Goal: Task Accomplishment & Management: Use online tool/utility

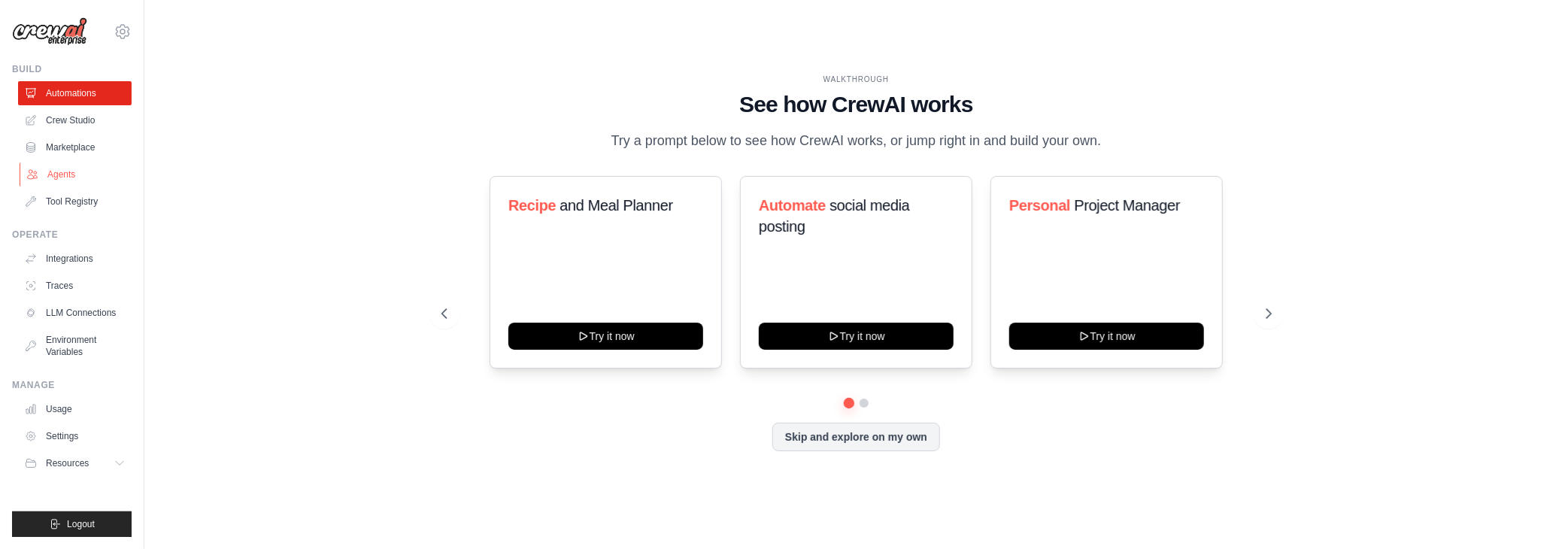
click at [64, 180] on link "Agents" at bounding box center [76, 175] width 114 height 24
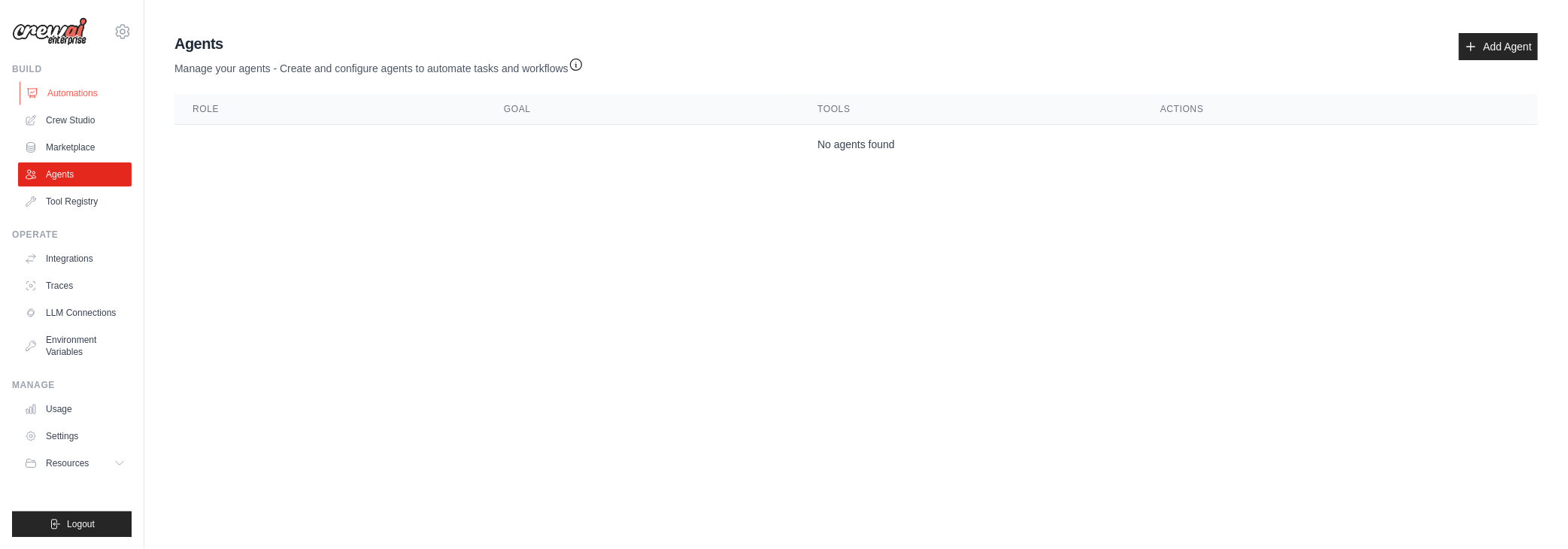
click at [57, 92] on link "Automations" at bounding box center [76, 93] width 114 height 24
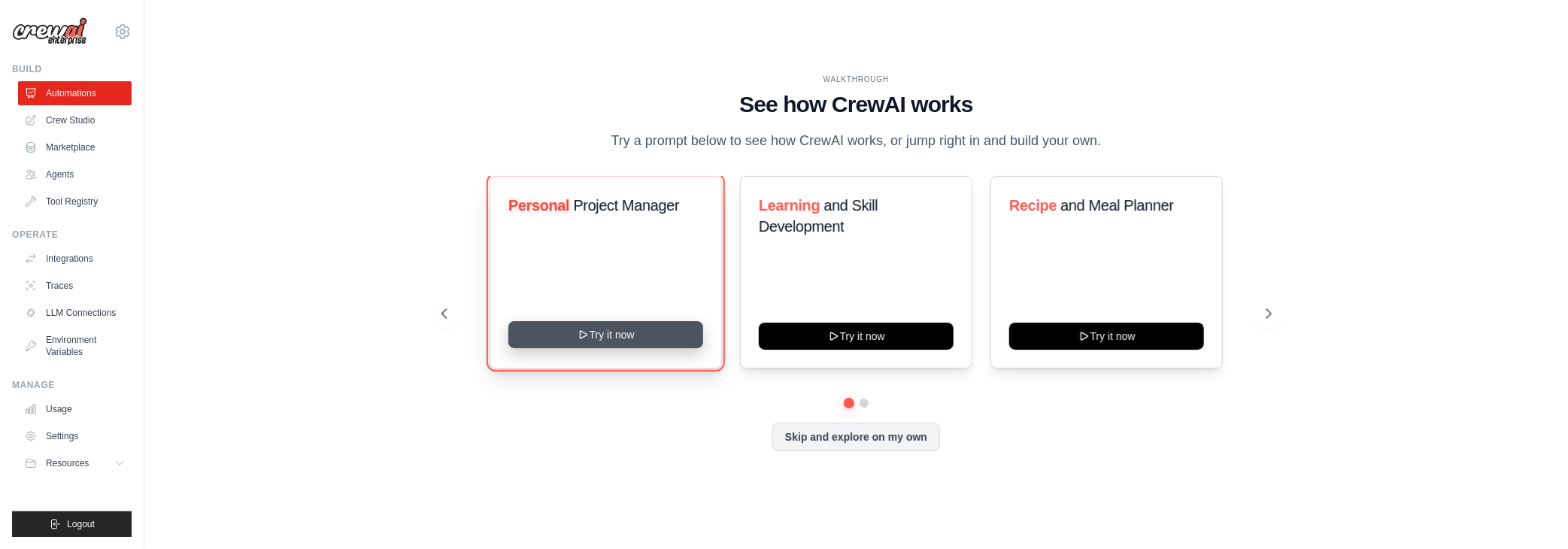
click at [640, 346] on button "Try it now" at bounding box center [606, 334] width 195 height 27
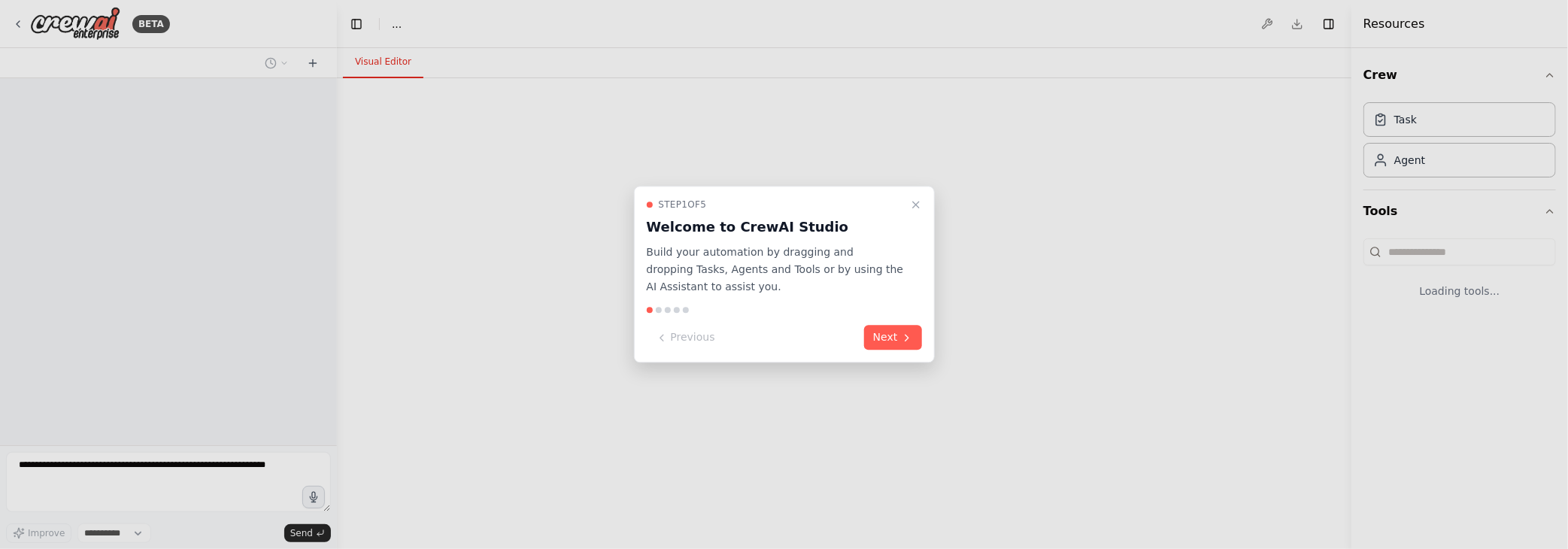
select select "****"
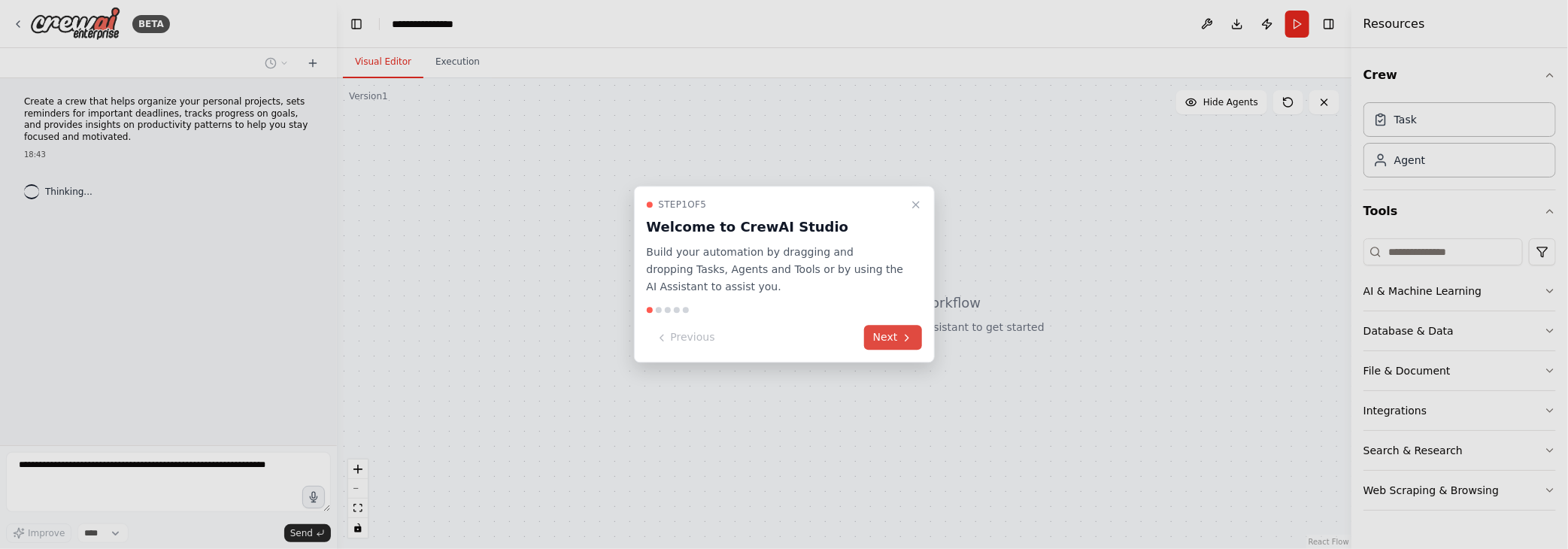
click at [905, 337] on icon at bounding box center [908, 338] width 12 height 12
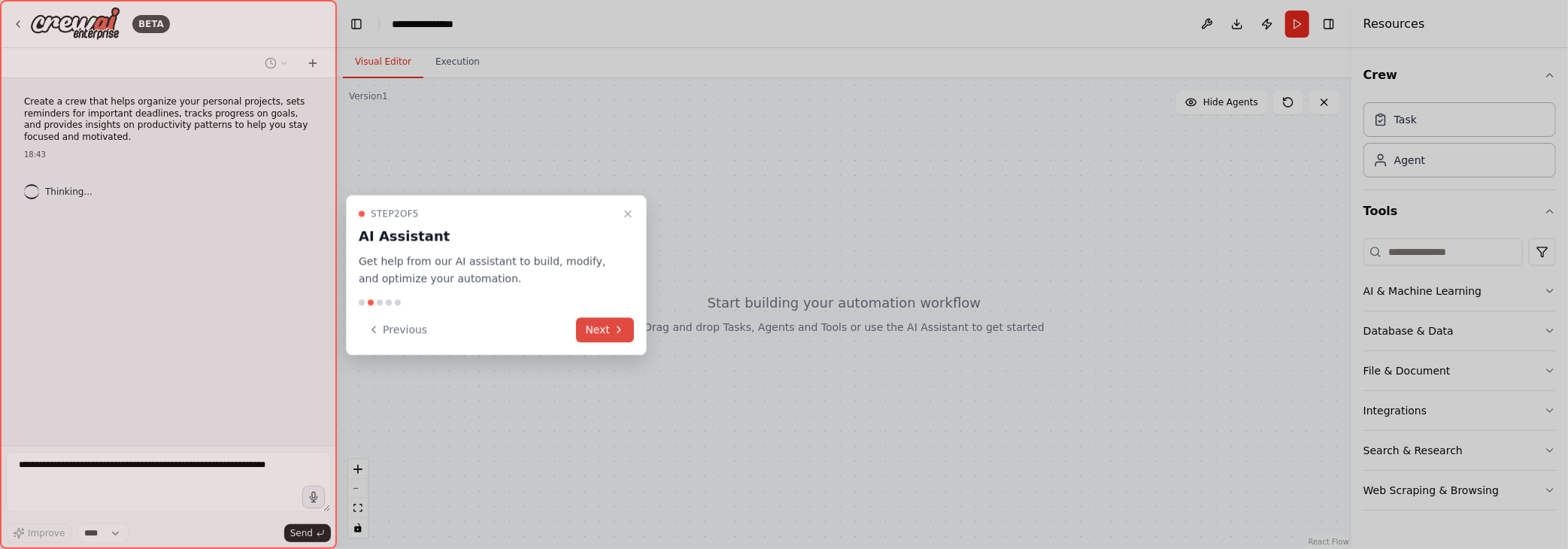
click at [586, 328] on button "Next" at bounding box center [605, 330] width 58 height 25
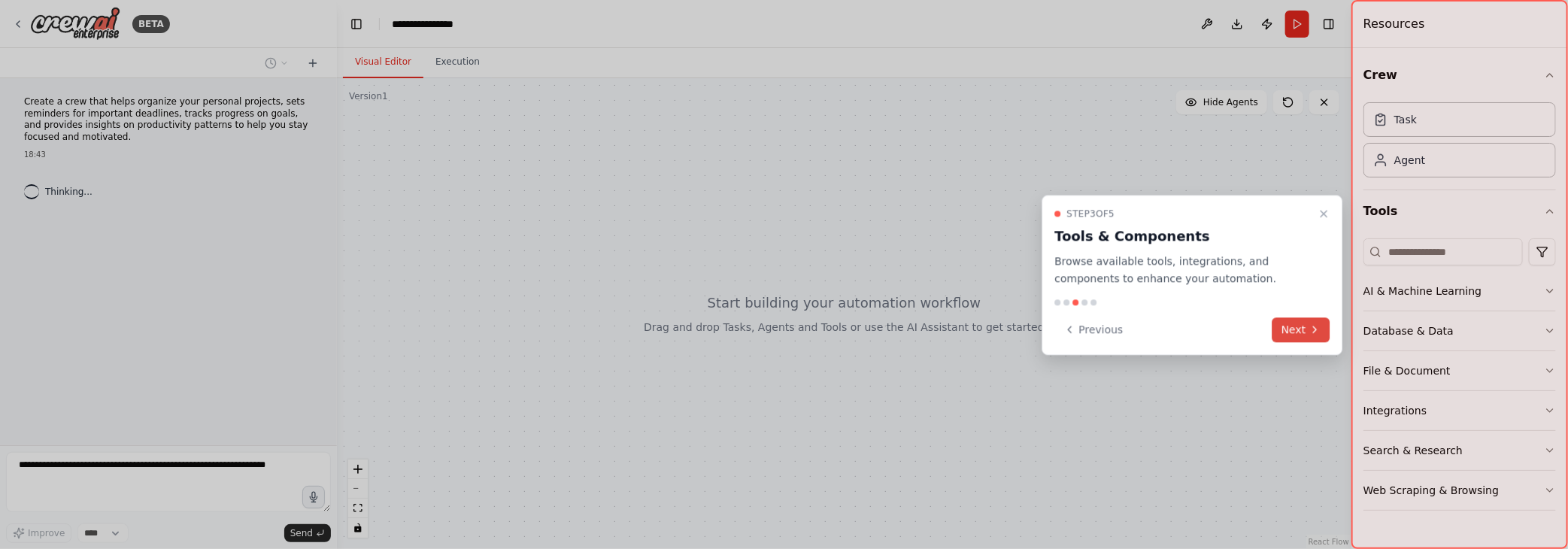
click at [1310, 331] on icon at bounding box center [1315, 330] width 12 height 12
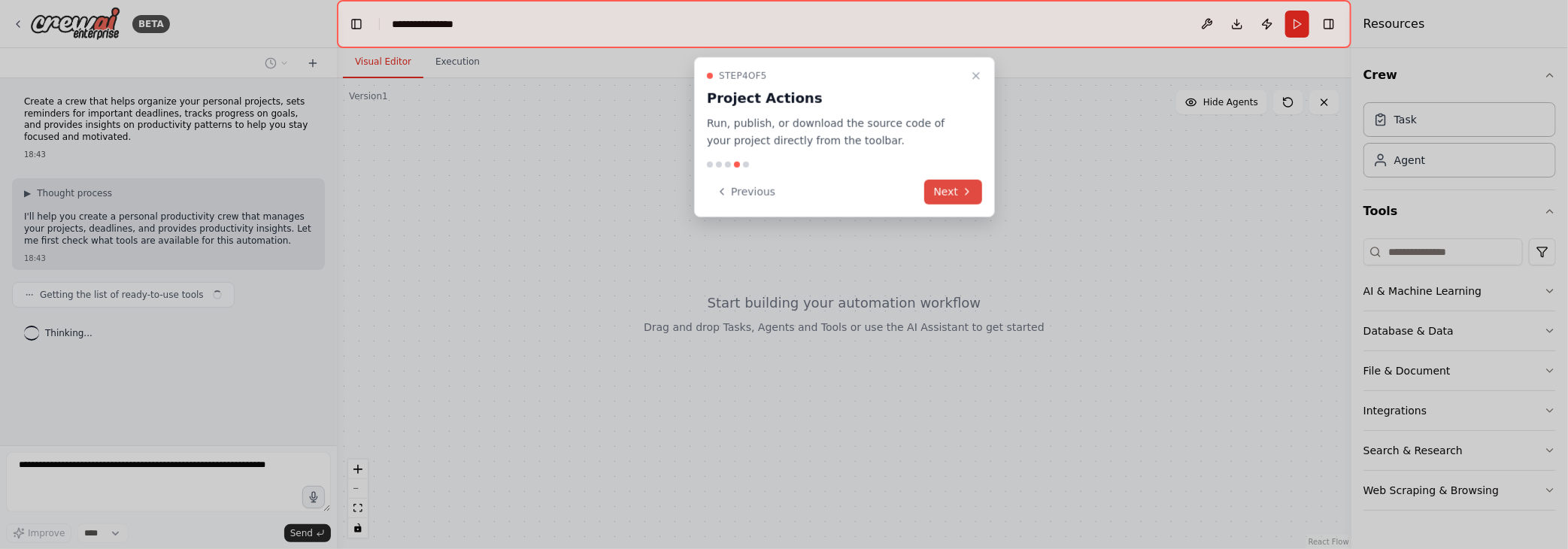
click at [957, 187] on button "Next" at bounding box center [953, 191] width 58 height 25
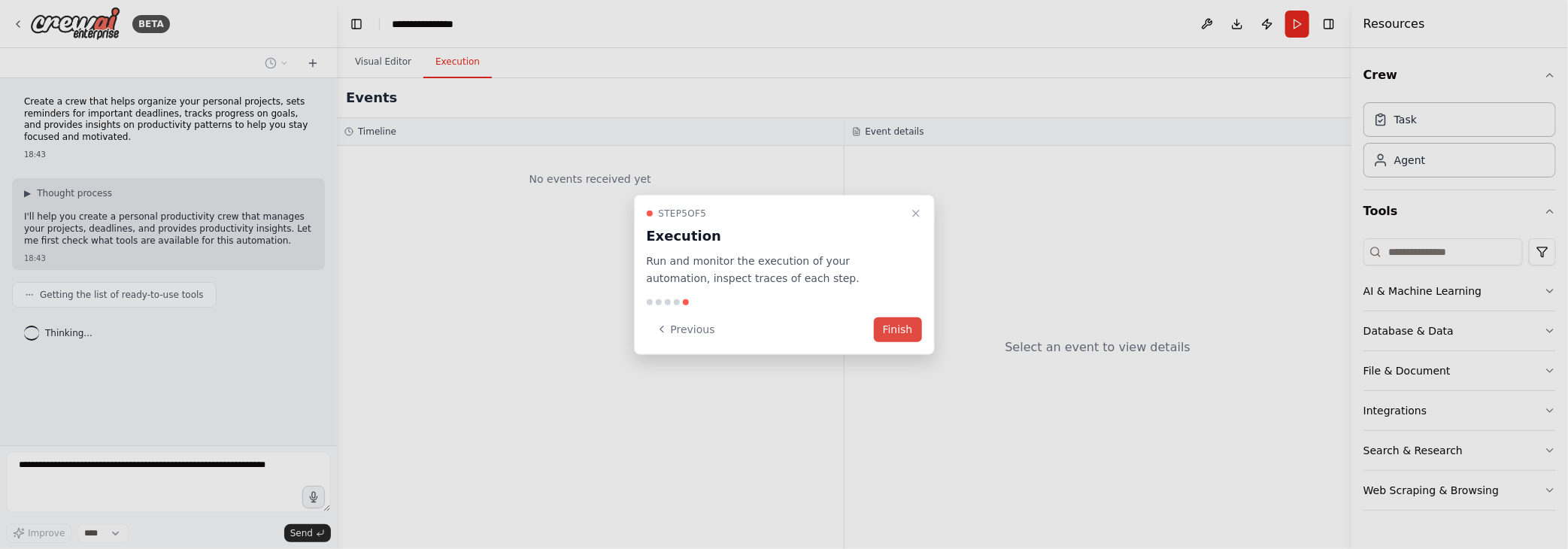
click at [893, 330] on button "Finish" at bounding box center [898, 329] width 48 height 25
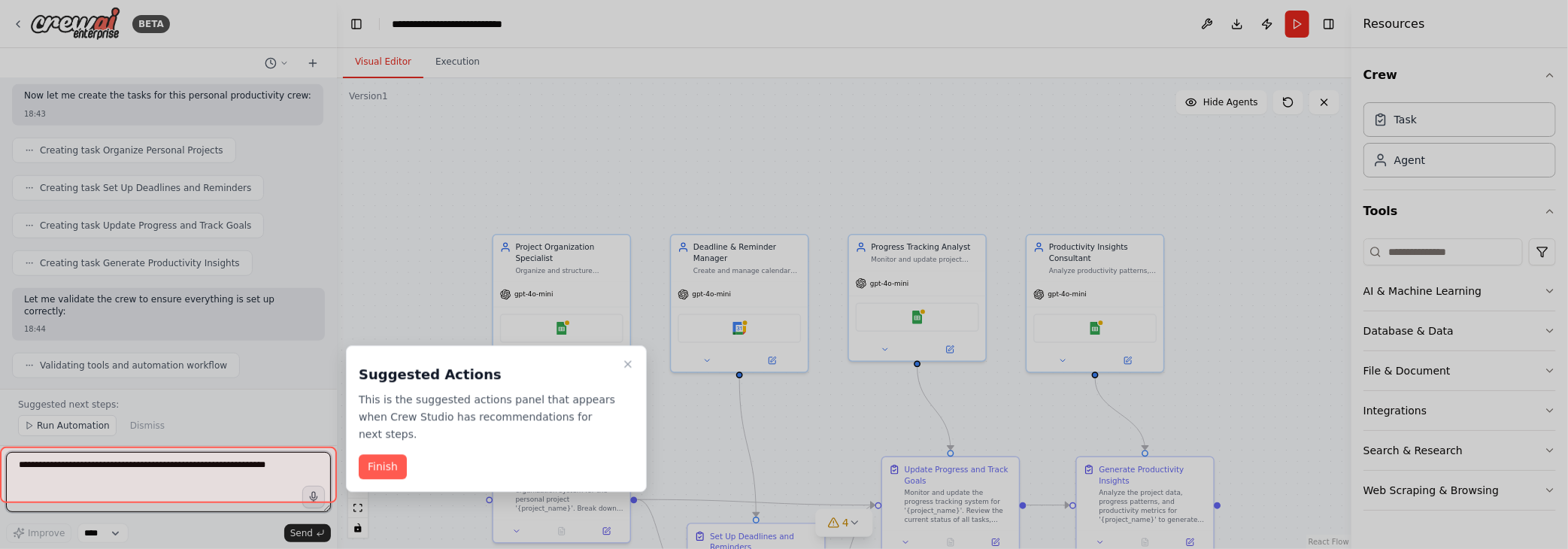
scroll to position [1240, 0]
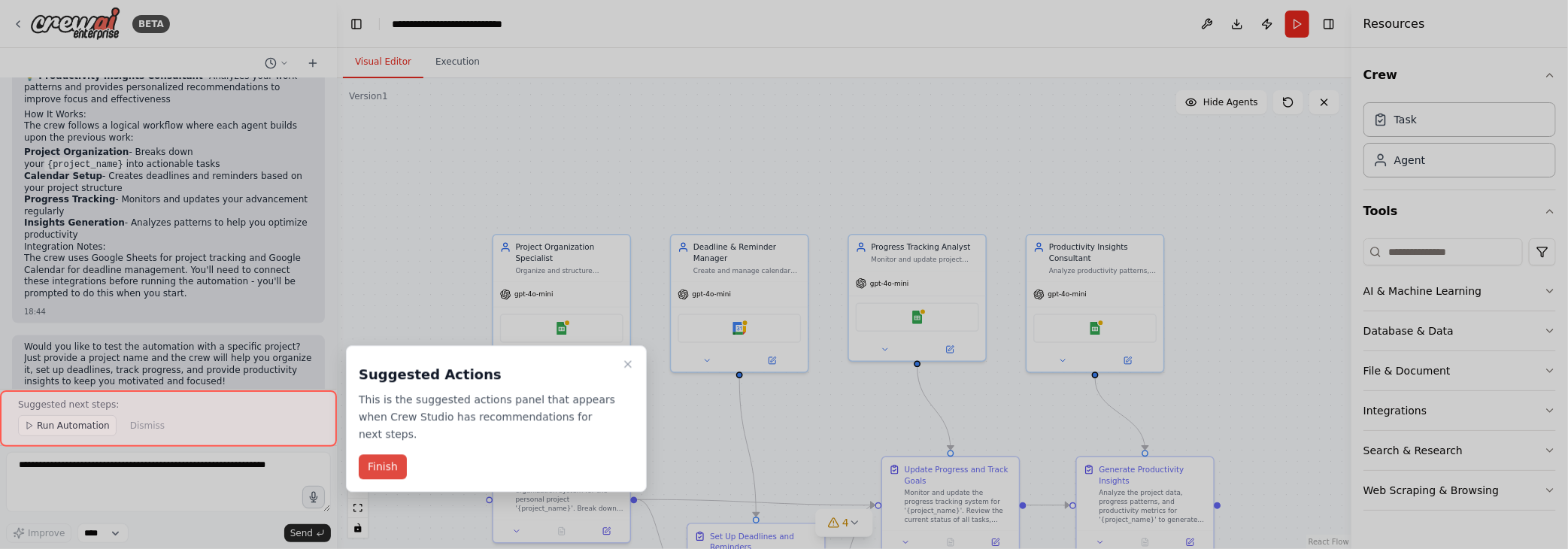
click at [395, 466] on button "Finish" at bounding box center [382, 467] width 48 height 25
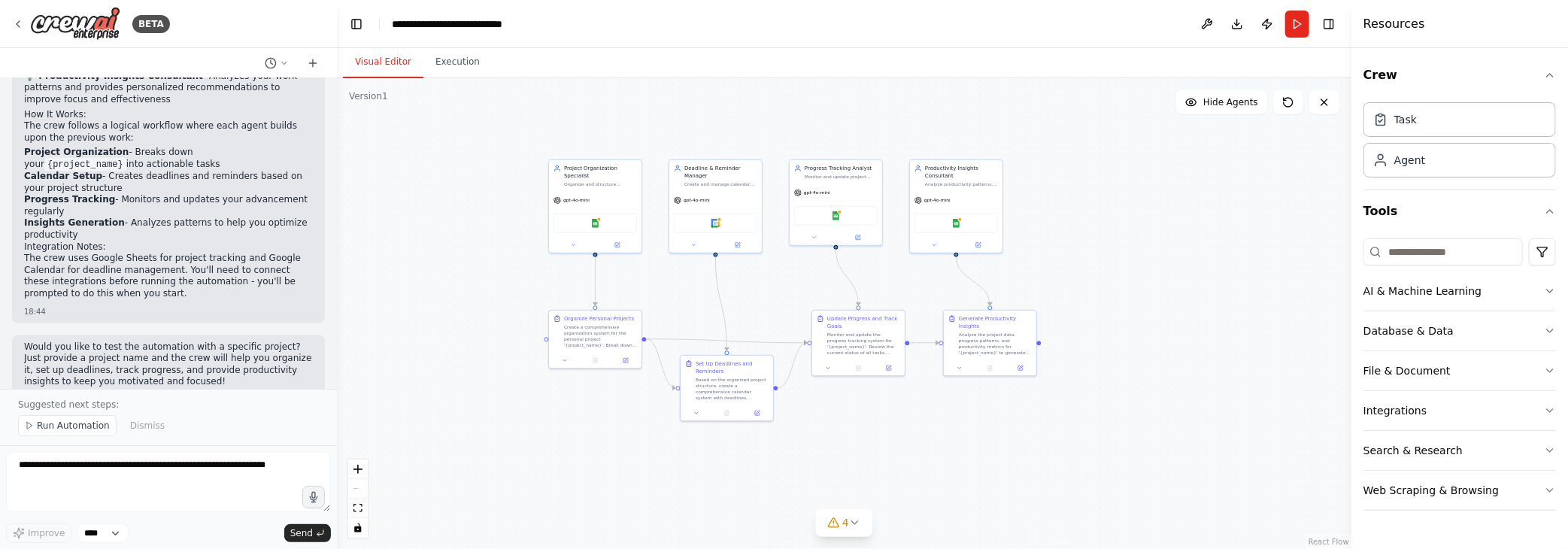
drag, startPoint x: 1153, startPoint y: 401, endPoint x: 1136, endPoint y: 254, distance: 148.0
click at [1136, 254] on div ".deletable-edge-delete-btn { width: 20px; height: 20px; border: 0px solid #ffff…" at bounding box center [844, 313] width 1015 height 471
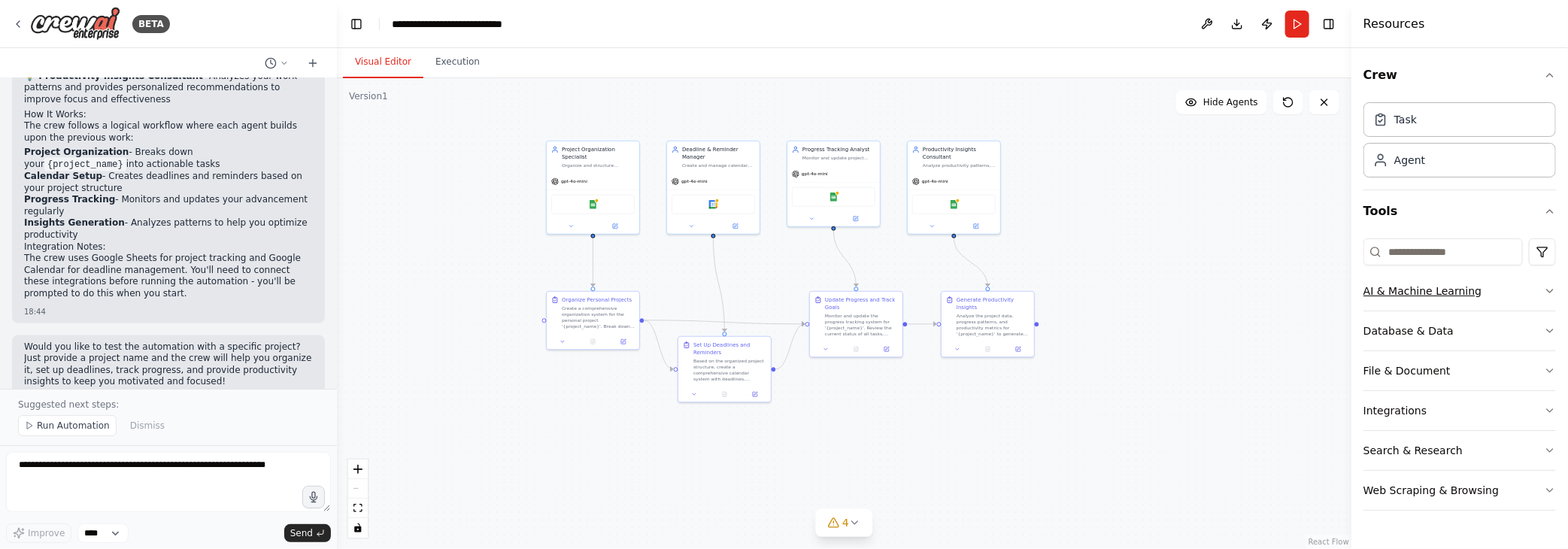
click at [1551, 291] on icon "button" at bounding box center [1551, 291] width 12 height 12
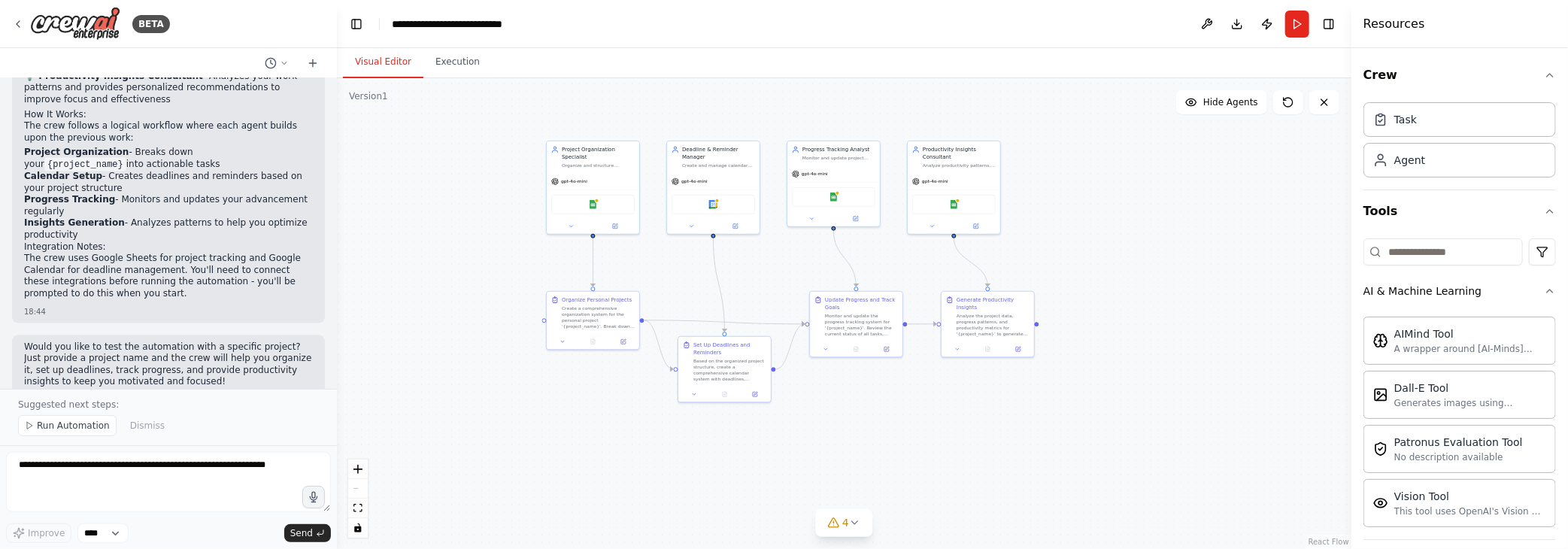
click at [1550, 291] on div "Crew Task Agent Tools AI & Machine Learning AIMind Tool A wrapper around [AI-Mi…" at bounding box center [1460, 298] width 217 height 501
click at [1545, 286] on icon "button" at bounding box center [1551, 291] width 12 height 12
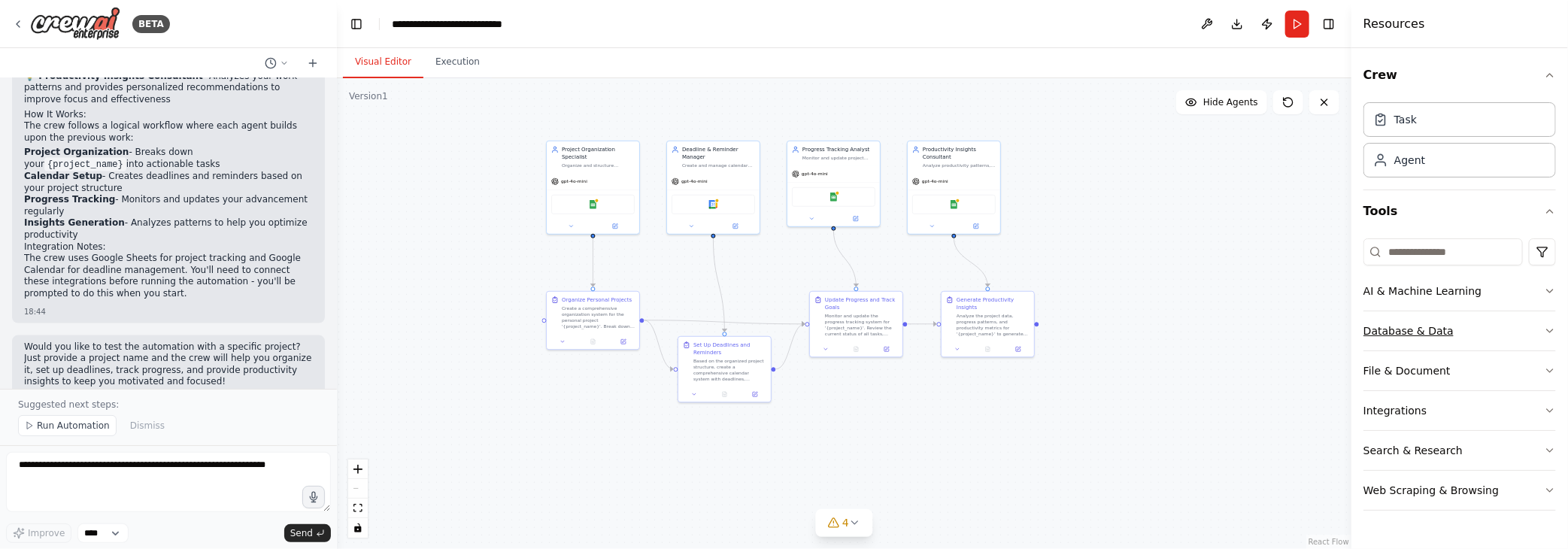
click at [1551, 325] on icon "button" at bounding box center [1551, 331] width 12 height 12
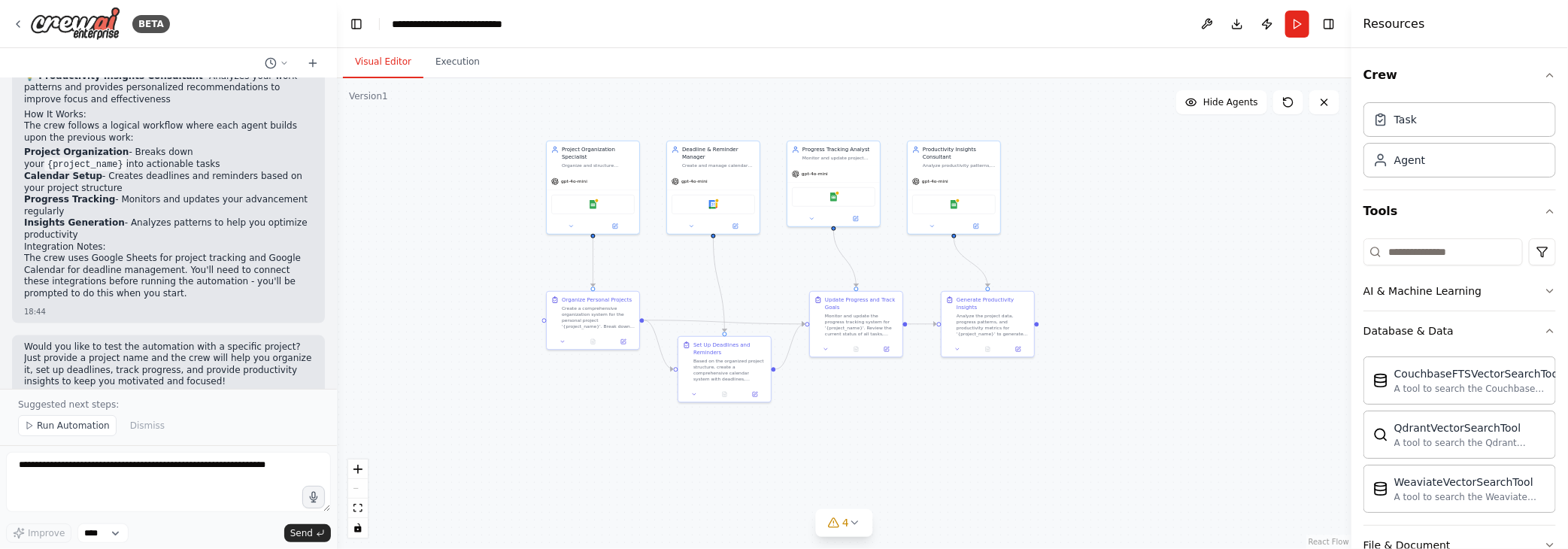
click at [1550, 329] on div "Crew Task Agent Tools AI & Machine Learning Database & Data CouchbaseFTSVectorS…" at bounding box center [1460, 298] width 217 height 501
click at [1545, 331] on icon "button" at bounding box center [1551, 331] width 12 height 12
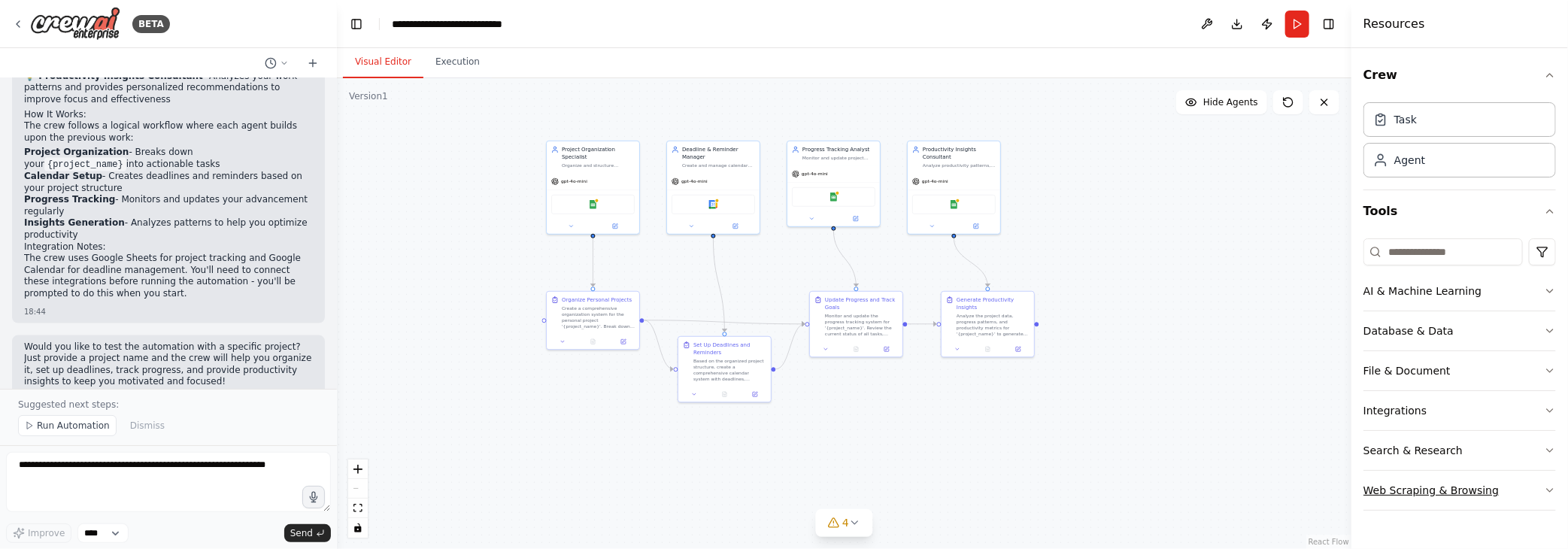
click at [1453, 488] on div "Web Scraping & Browsing" at bounding box center [1431, 490] width 136 height 15
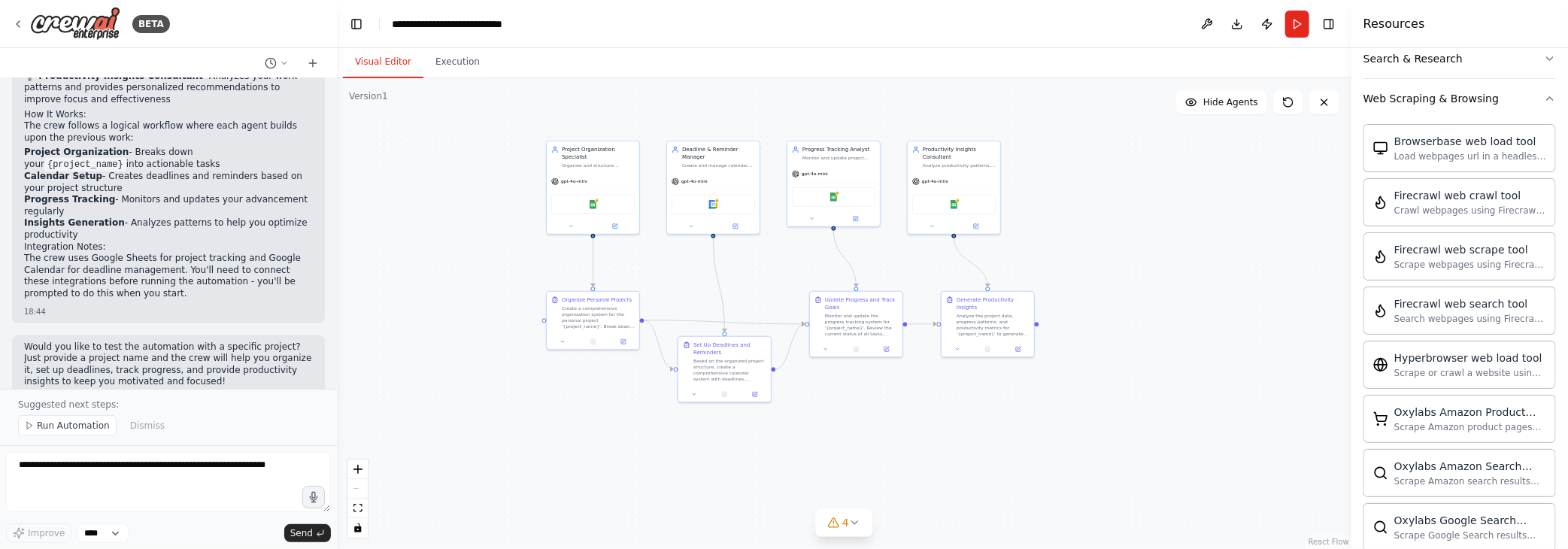
scroll to position [410, 0]
